Goal: Information Seeking & Learning: Find specific fact

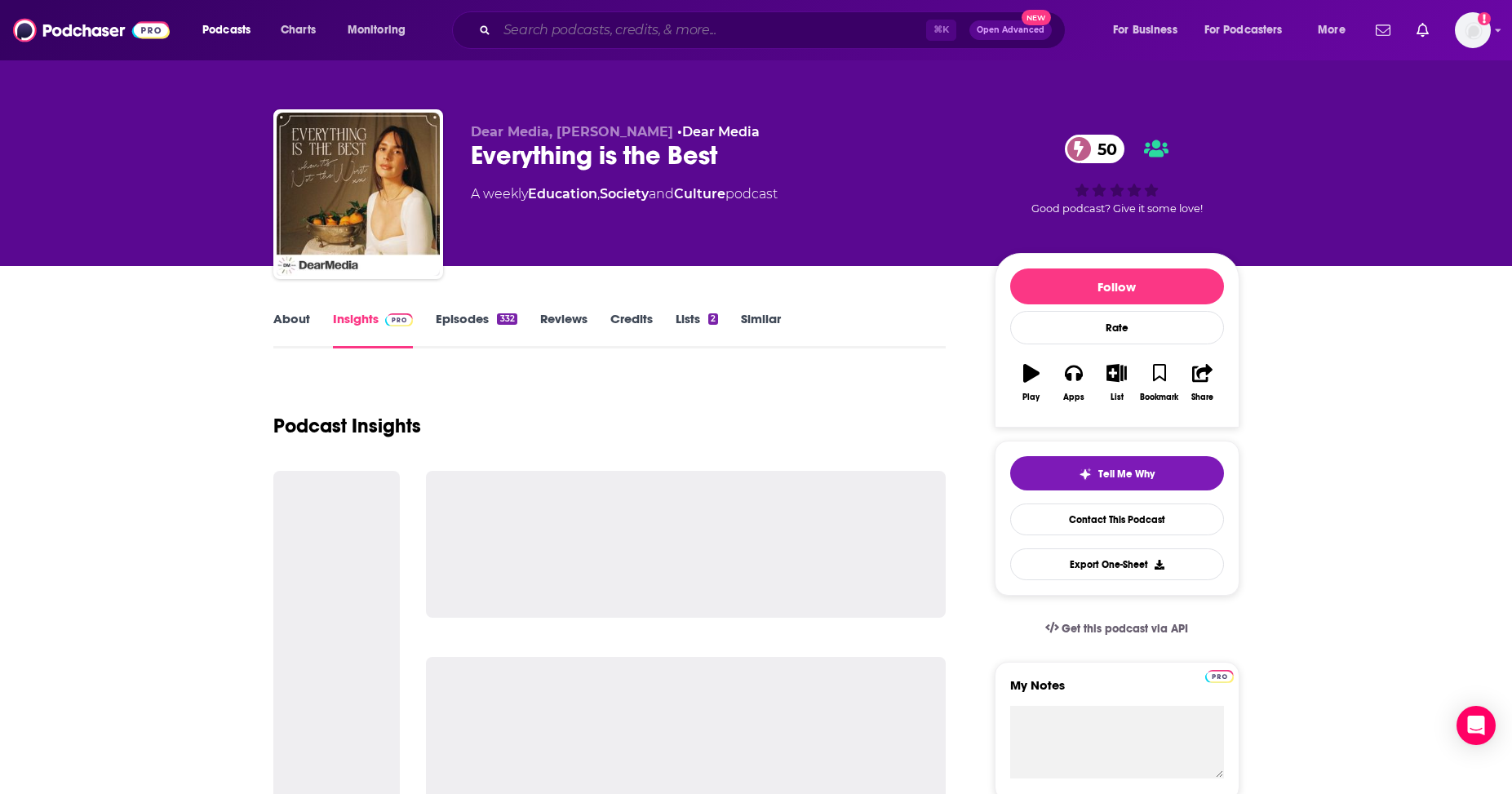
click at [523, 23] on input "Search podcasts, credits, & more..." at bounding box center [711, 30] width 429 height 26
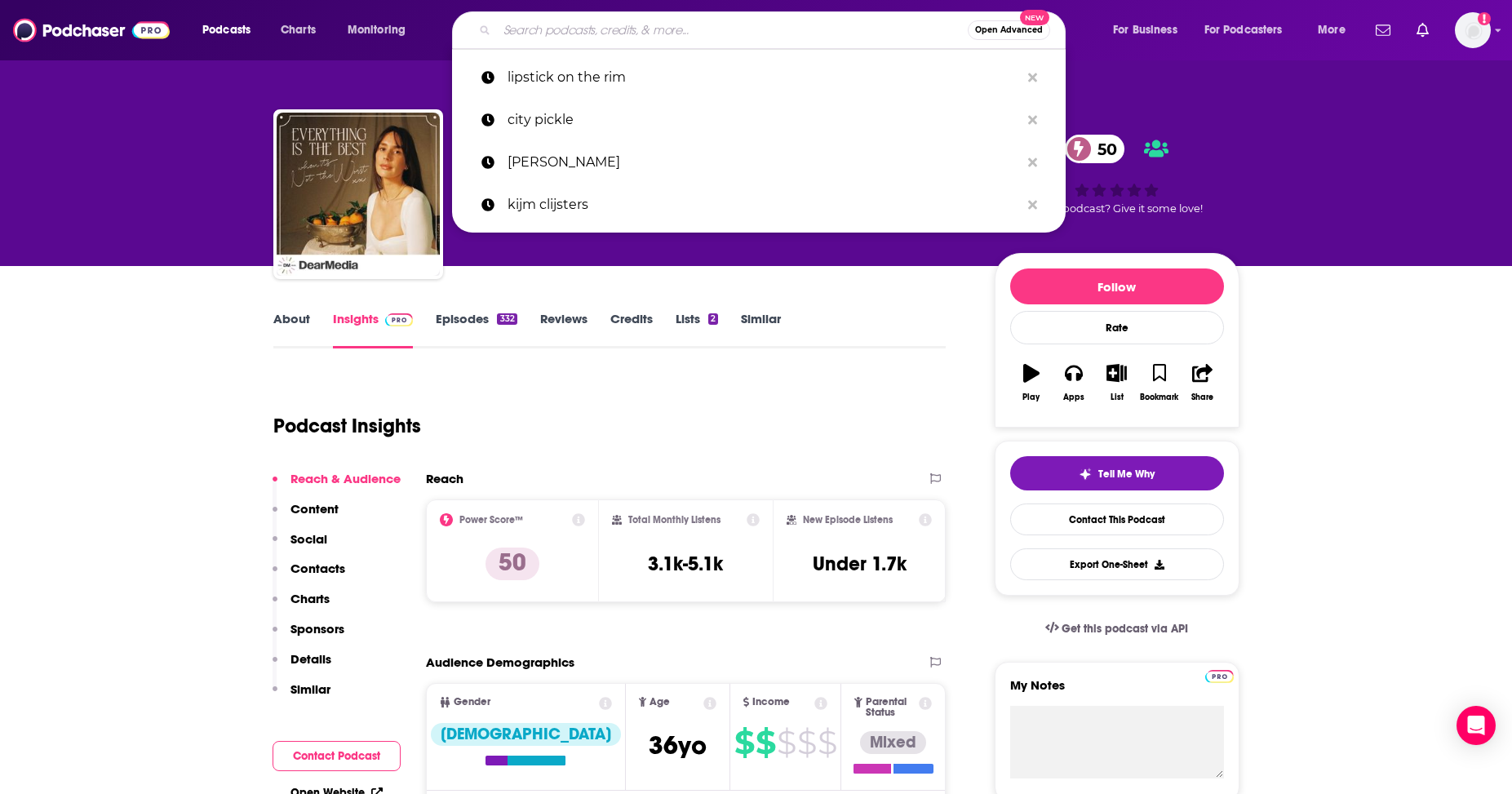
paste input "[URL][DOMAIN_NAME]"
type input "[URL][DOMAIN_NAME]"
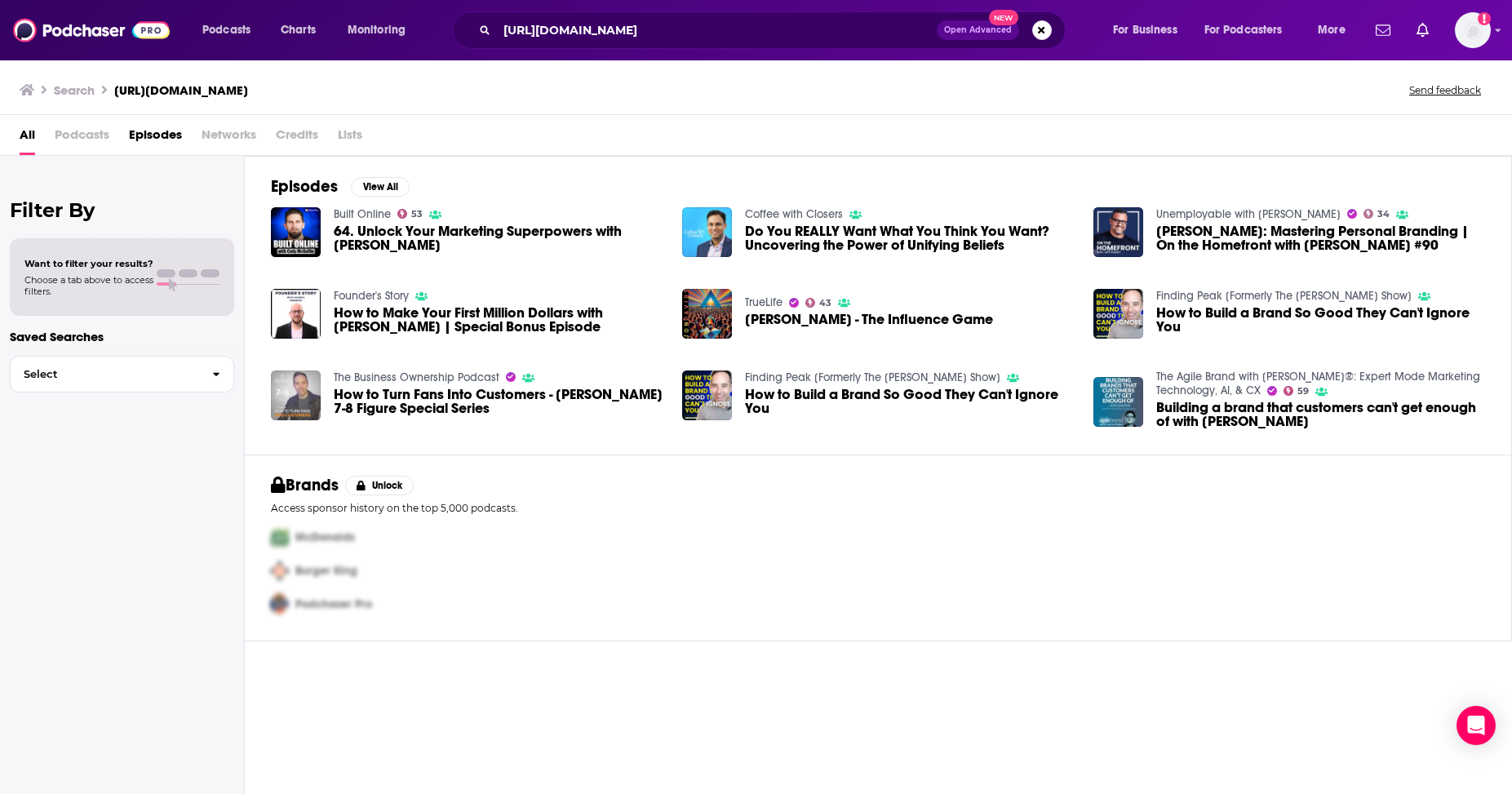
click at [299, 402] on img "How to Turn Fans Into Customers - Jon Davids 7-8 Figure Special Series" at bounding box center [296, 396] width 50 height 50
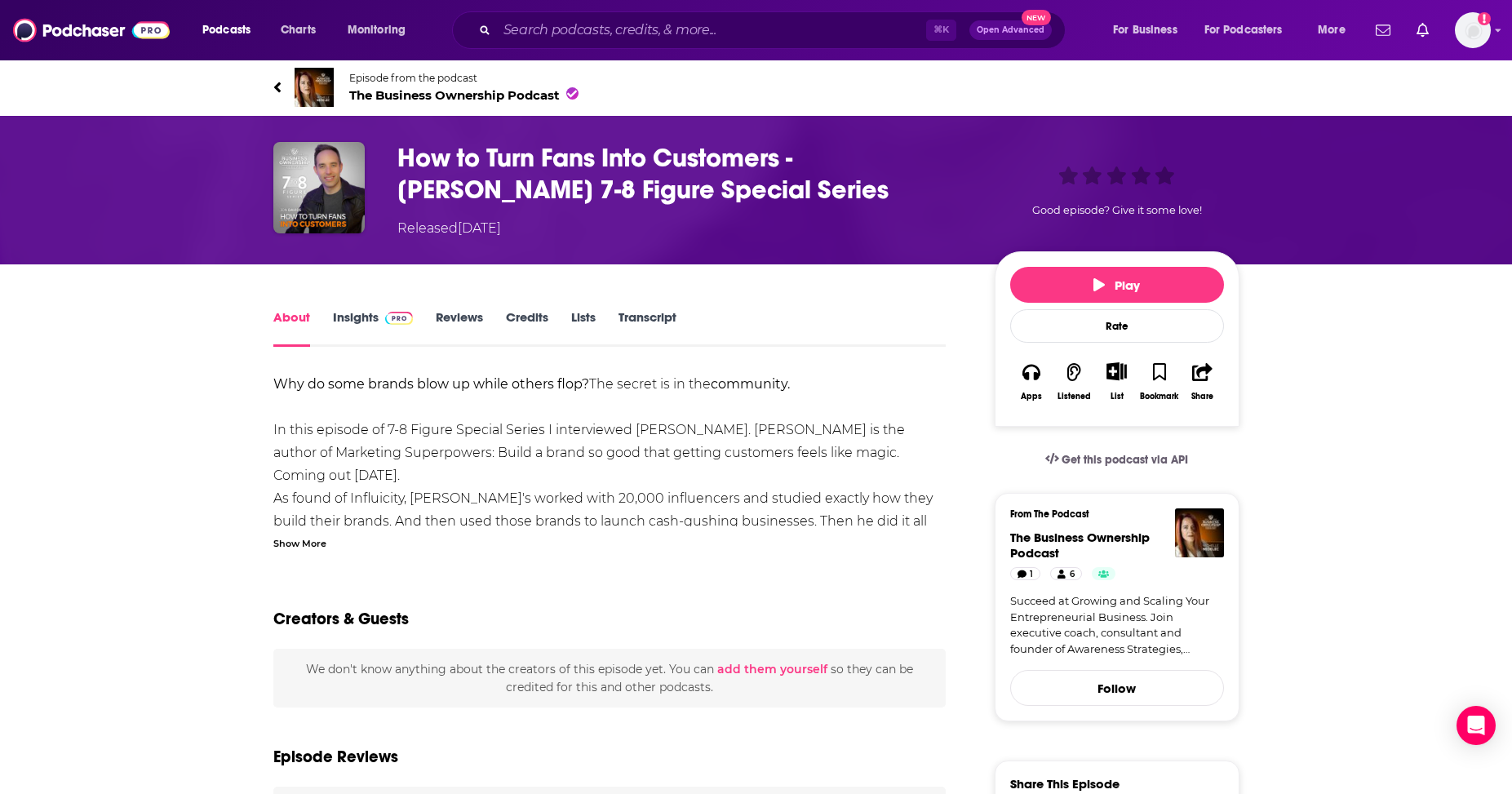
click at [352, 313] on link "Insights" at bounding box center [372, 328] width 81 height 37
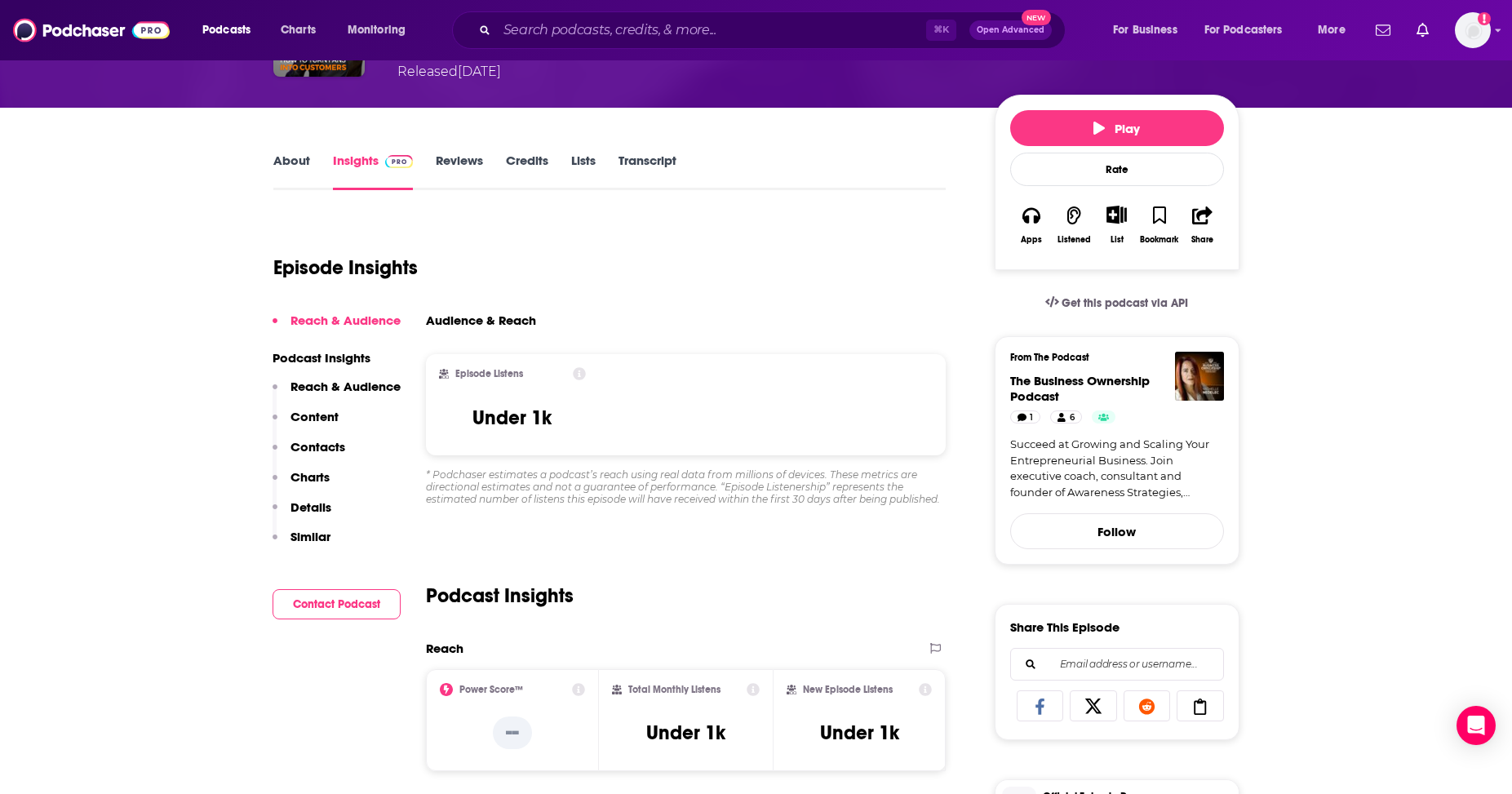
scroll to position [127, 0]
